Goal: Information Seeking & Learning: Learn about a topic

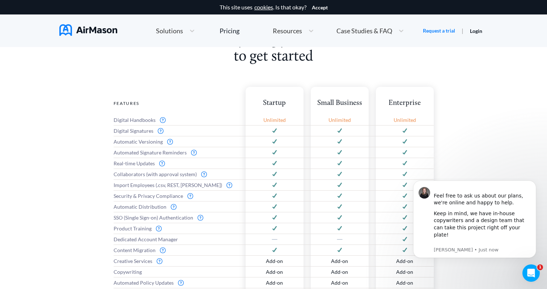
scroll to position [283, 0]
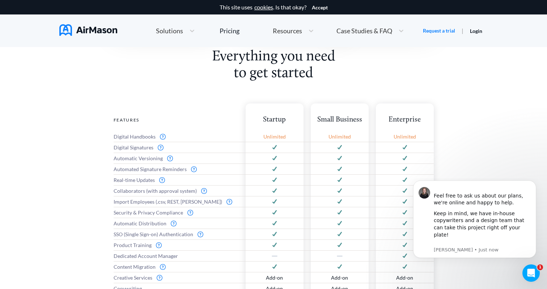
click at [304, 32] on div "Resources" at bounding box center [286, 30] width 35 height 9
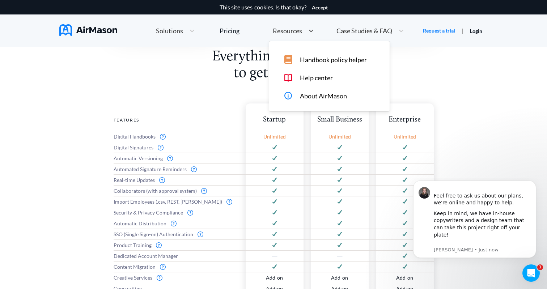
click at [314, 60] on span "Handbook policy helper" at bounding box center [333, 60] width 67 height 8
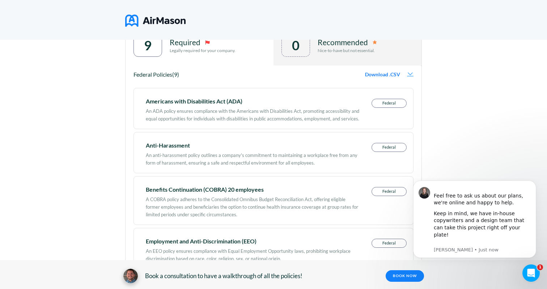
scroll to position [64, 0]
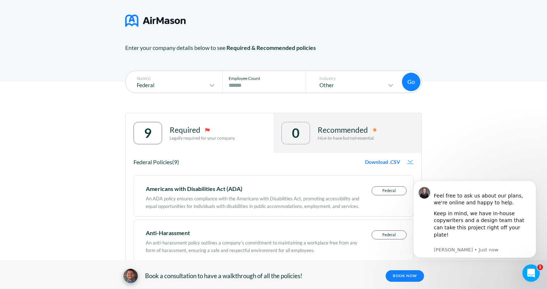
click at [242, 84] on input "****" at bounding box center [266, 85] width 75 height 9
click at [150, 81] on div "Federal" at bounding box center [173, 85] width 87 height 9
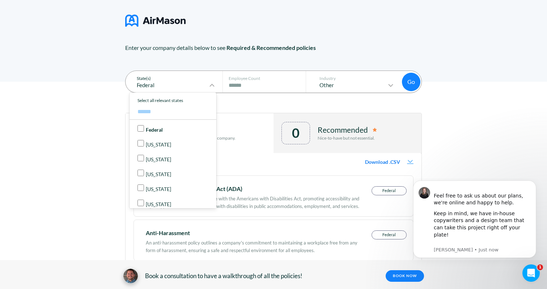
scroll to position [13, 0]
click at [238, 84] on input "****" at bounding box center [266, 85] width 75 height 9
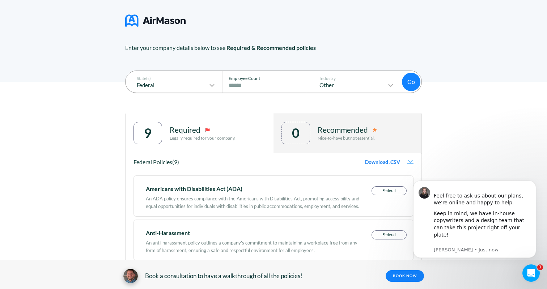
click at [238, 84] on input "****" at bounding box center [266, 85] width 75 height 9
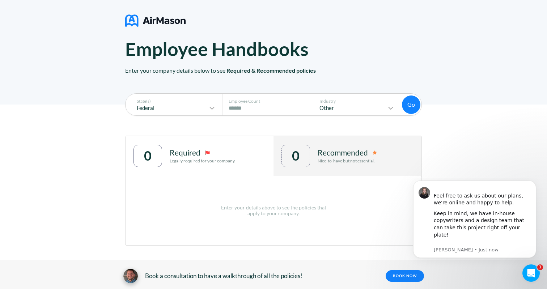
type input "*"
click at [277, 125] on div "State(s) Federal Employee Count # of Employees * Industry Other Go Go 0 Require…" at bounding box center [273, 175] width 297 height 141
click at [333, 107] on p "Other" at bounding box center [349, 108] width 74 height 6
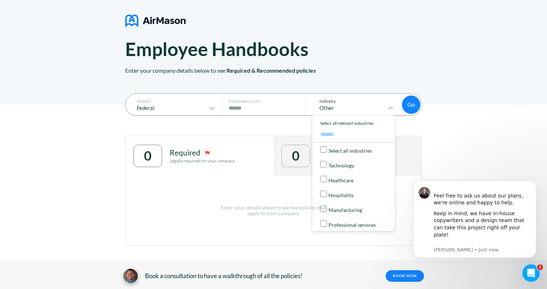
scroll to position [0, 0]
click at [259, 127] on div "State(s) Federal Employee Count # of Employees * Industry Other Select all indu…" at bounding box center [273, 175] width 297 height 141
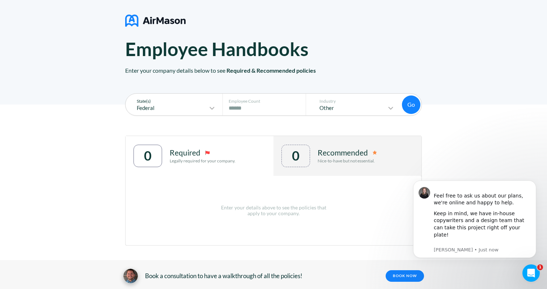
click at [186, 111] on p "Federal" at bounding box center [169, 108] width 78 height 6
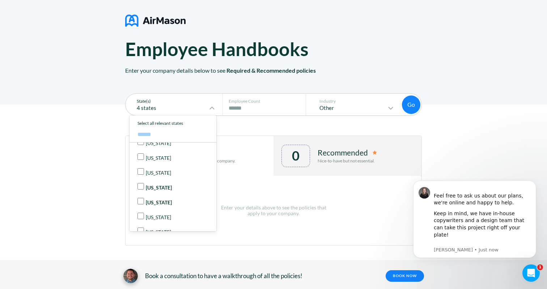
scroll to position [96, 0]
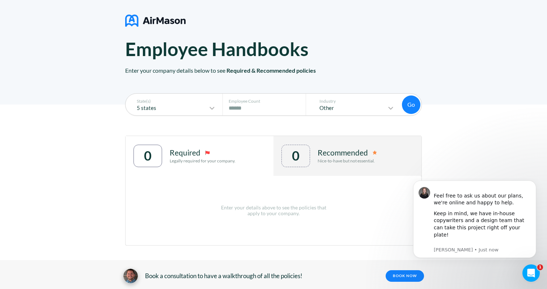
click at [415, 104] on button "Go" at bounding box center [411, 105] width 18 height 18
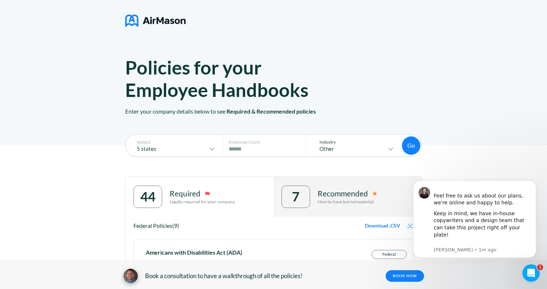
scroll to position [0, 0]
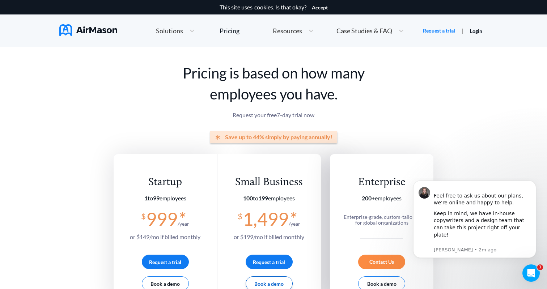
scroll to position [13, 0]
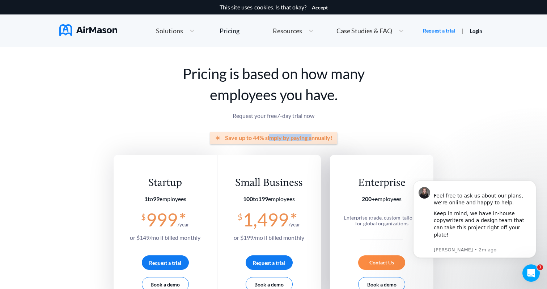
drag, startPoint x: 270, startPoint y: 139, endPoint x: 312, endPoint y: 140, distance: 41.6
click at [312, 140] on span "Save up to 44% simply by paying annually!" at bounding box center [278, 138] width 107 height 7
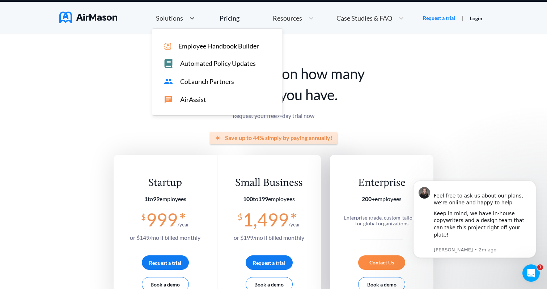
click at [173, 21] on span "Solutions" at bounding box center [169, 18] width 27 height 7
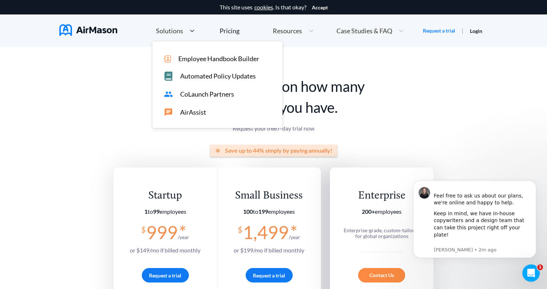
click at [189, 59] on span "Employee Handbook Builder" at bounding box center [218, 59] width 81 height 8
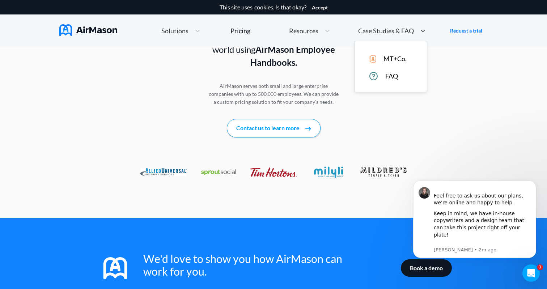
scroll to position [972, 0]
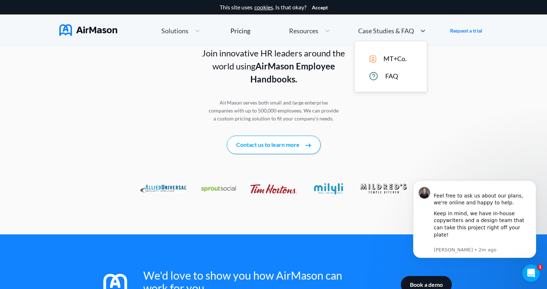
click at [376, 31] on span "Case Studies & FAQ" at bounding box center [386, 31] width 56 height 7
click at [447, 114] on div "Join innovative HR leaders around the world using AirMason Employee Handbooks. …" at bounding box center [273, 126] width 547 height 216
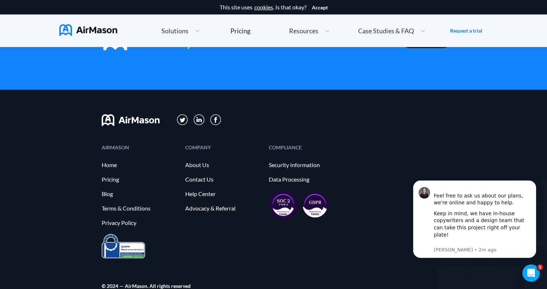
scroll to position [1217, 0]
